Goal: Find specific page/section: Find specific page/section

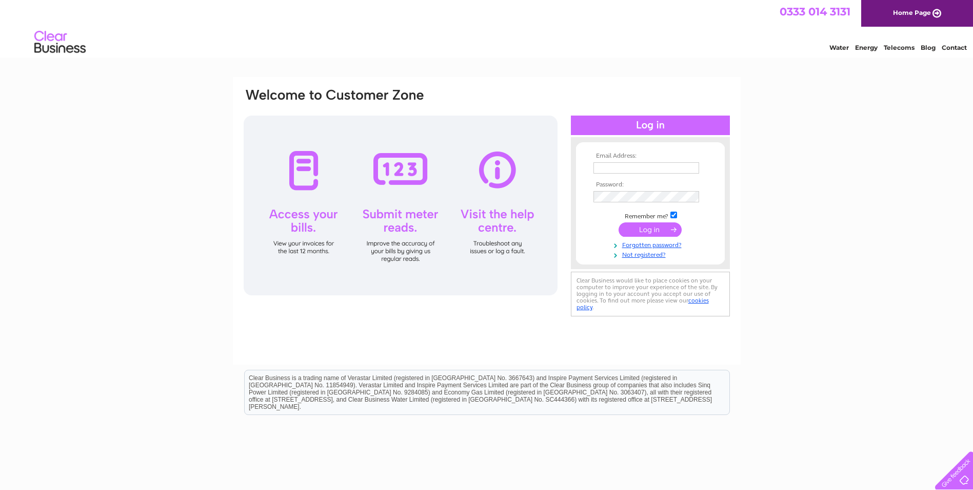
type input "recycle@thefurnitureproject.net"
click at [665, 228] on input "submit" at bounding box center [650, 229] width 63 height 14
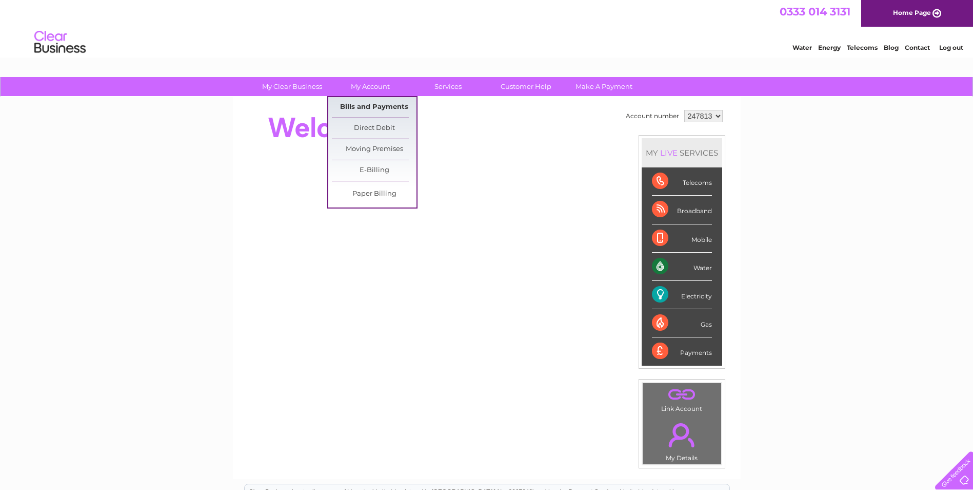
click at [360, 104] on link "Bills and Payments" at bounding box center [374, 107] width 85 height 21
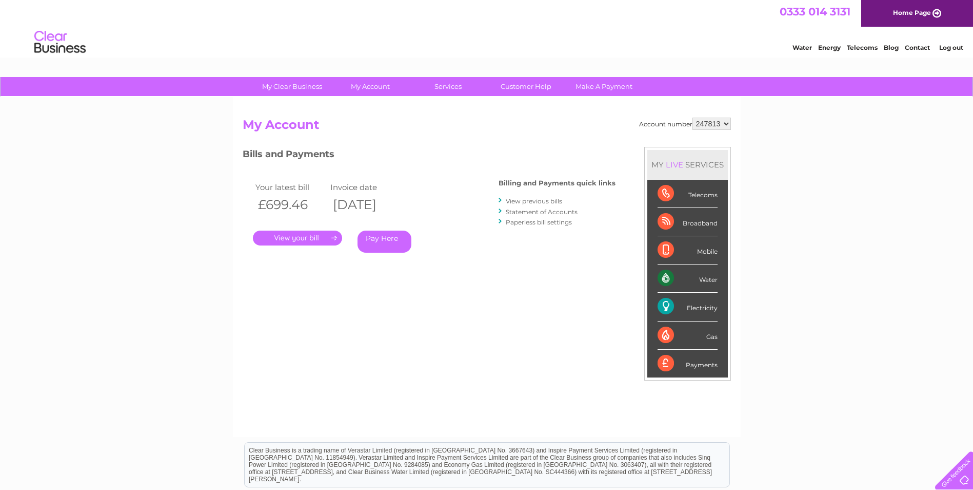
click at [304, 238] on link "." at bounding box center [297, 237] width 89 height 15
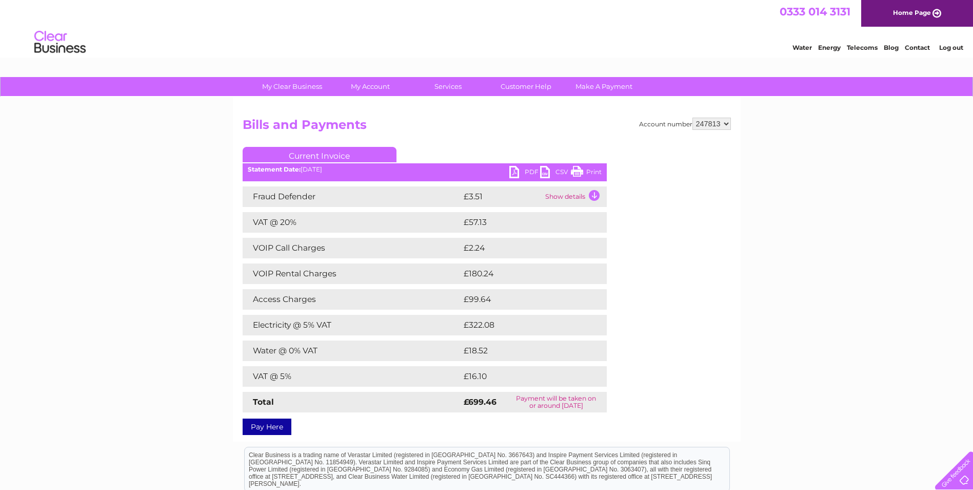
click at [582, 170] on link "Print" at bounding box center [586, 173] width 31 height 15
click at [581, 170] on link "Print" at bounding box center [586, 173] width 31 height 15
